Goal: Navigation & Orientation: Find specific page/section

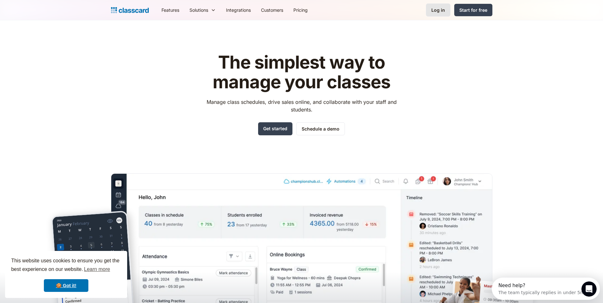
click at [437, 12] on div "Log in" at bounding box center [439, 10] width 14 height 7
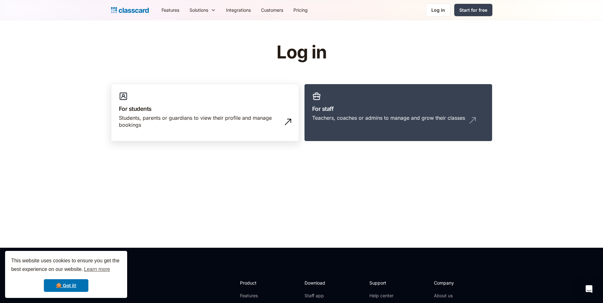
click at [213, 110] on h3 "For students" at bounding box center [205, 109] width 172 height 9
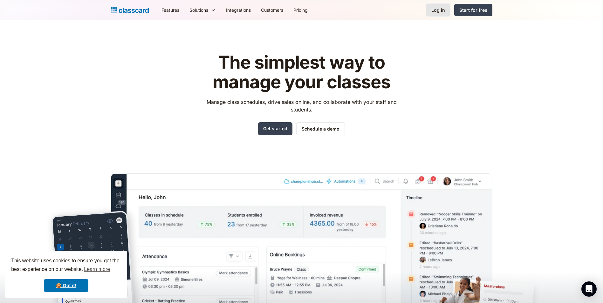
click at [435, 8] on div "Log in" at bounding box center [439, 10] width 14 height 7
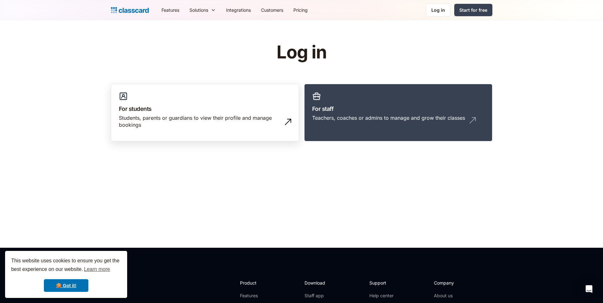
click at [208, 116] on div "Students, parents or guardians to view their profile and manage bookings" at bounding box center [199, 122] width 160 height 14
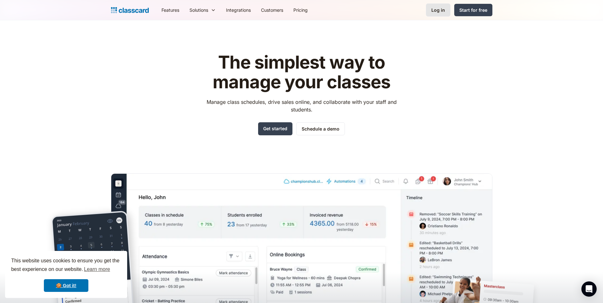
click at [440, 12] on div "Log in" at bounding box center [439, 10] width 14 height 7
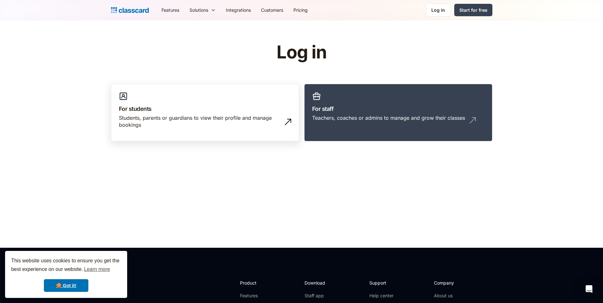
click at [229, 112] on h3 "For students" at bounding box center [205, 109] width 172 height 9
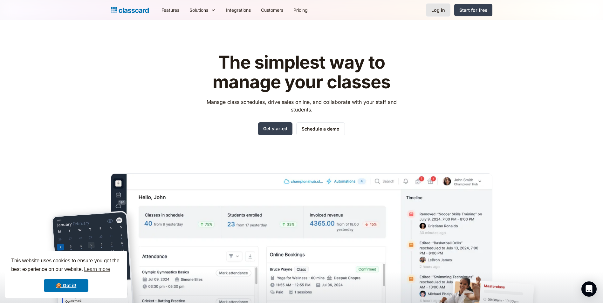
click at [437, 10] on div "Log in" at bounding box center [439, 10] width 14 height 7
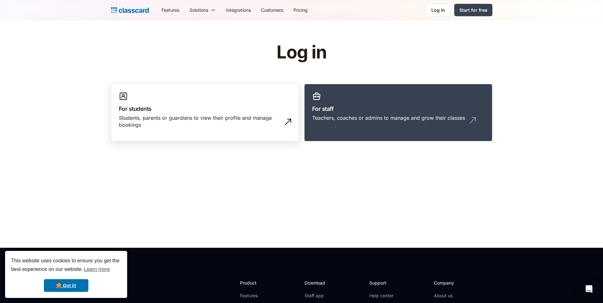
click at [169, 105] on h3 "For students" at bounding box center [205, 109] width 172 height 9
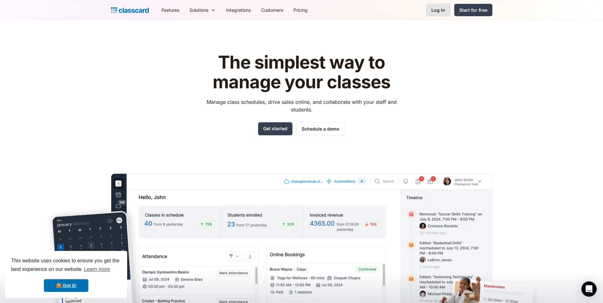
click at [440, 14] on link "Log in" at bounding box center [438, 9] width 24 height 13
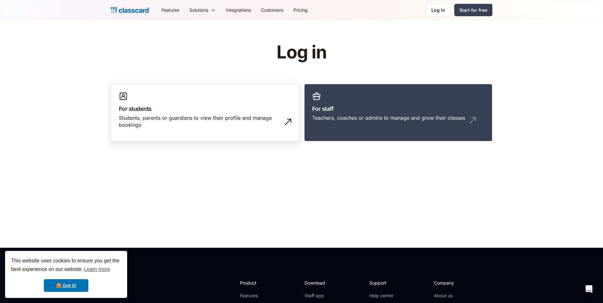
click at [178, 98] on link "For students Students, parents or guardians to view their profile and manage bo…" at bounding box center [205, 113] width 188 height 58
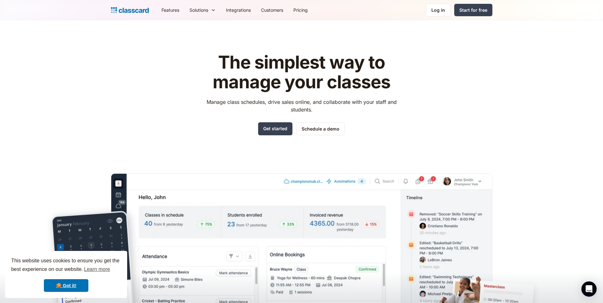
click at [135, 10] on img "home" at bounding box center [130, 10] width 38 height 9
click at [279, 10] on link "Customers" at bounding box center [272, 10] width 32 height 14
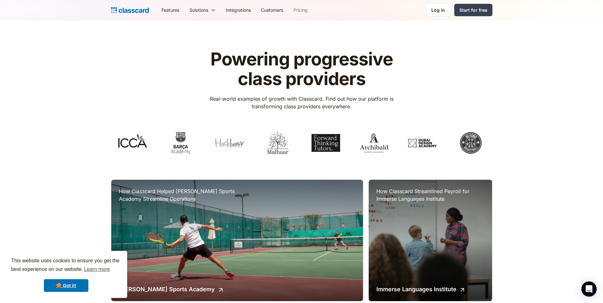
click at [305, 10] on link "Pricing" at bounding box center [301, 10] width 24 height 14
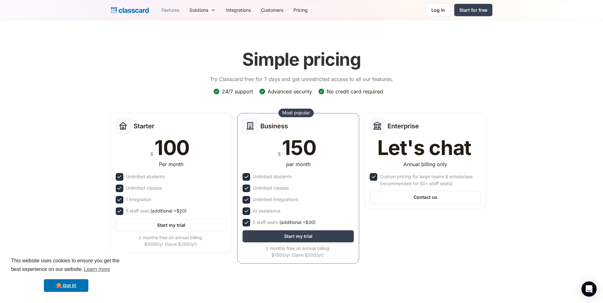
click at [173, 9] on link "Features" at bounding box center [171, 10] width 28 height 14
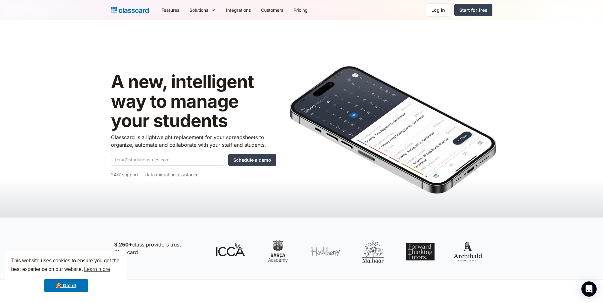
click at [387, 23] on header "A new, intelligent way to manage your students Classcard is a lightweight repla…" at bounding box center [301, 118] width 603 height 197
click at [437, 10] on div "Log in" at bounding box center [439, 10] width 14 height 7
